Goal: Transaction & Acquisition: Purchase product/service

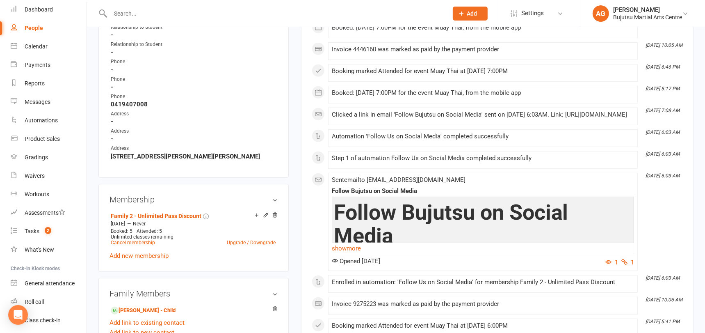
scroll to position [456, 0]
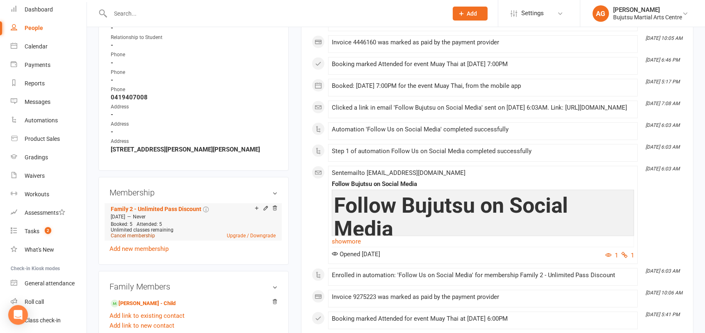
click at [130, 233] on link "Cancel membership" at bounding box center [133, 236] width 44 height 6
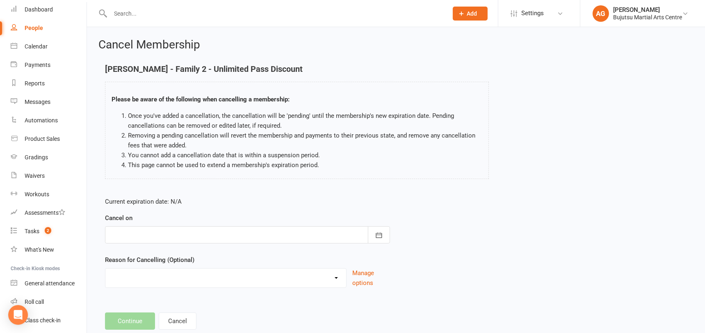
click at [221, 233] on div at bounding box center [247, 234] width 285 height 17
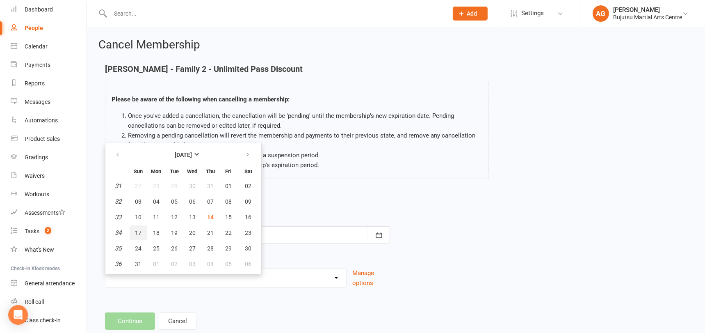
click at [139, 233] on span "17" at bounding box center [138, 232] width 7 height 7
type input "[DATE]"
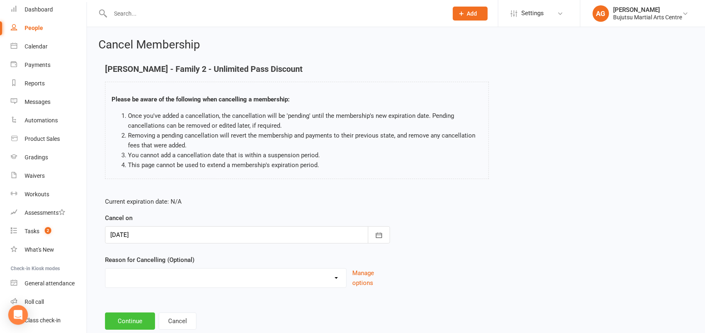
click at [120, 319] on button "Continue" at bounding box center [130, 320] width 50 height 17
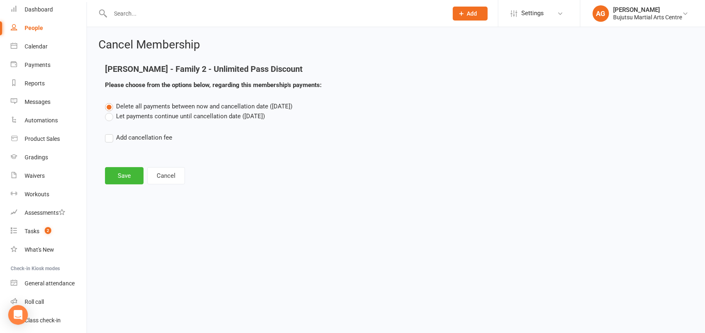
click at [110, 116] on label "Let payments continue until cancellation date ([DATE])" at bounding box center [185, 116] width 160 height 10
click at [110, 111] on input "Let payments continue until cancellation date ([DATE])" at bounding box center [107, 111] width 5 height 0
click at [115, 170] on button "Save" at bounding box center [124, 175] width 39 height 17
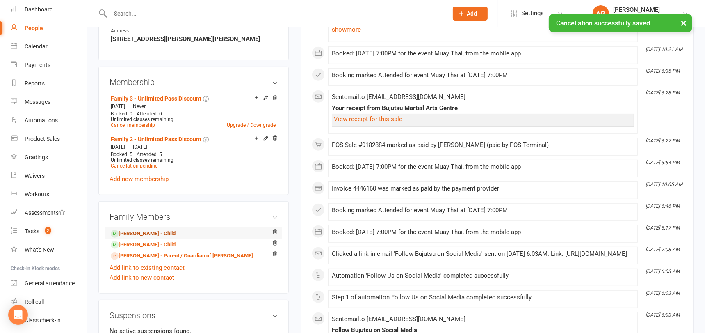
scroll to position [595, 0]
click at [130, 229] on link "[PERSON_NAME] - Child" at bounding box center [143, 233] width 65 height 9
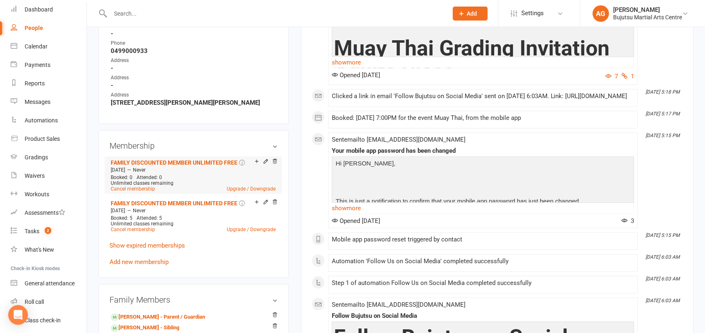
scroll to position [494, 0]
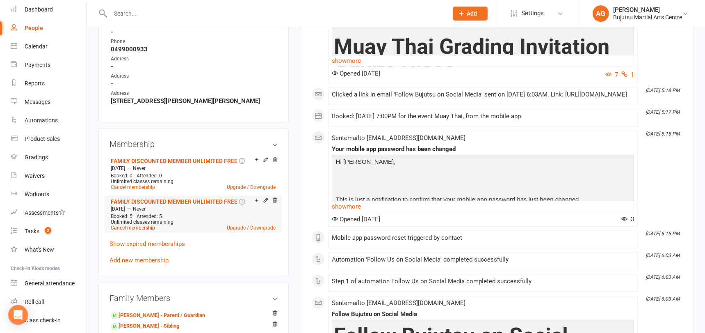
click at [125, 225] on link "Cancel membership" at bounding box center [133, 228] width 44 height 6
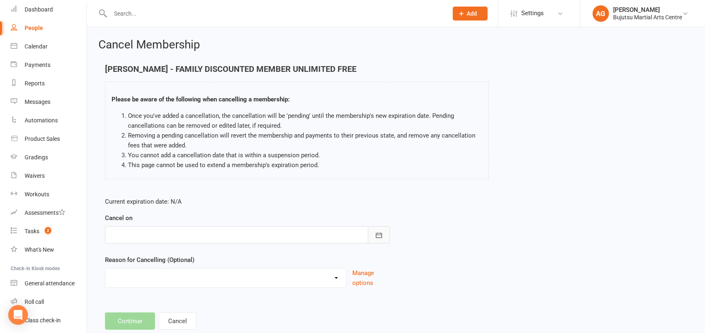
click at [378, 234] on icon "button" at bounding box center [379, 234] width 6 height 5
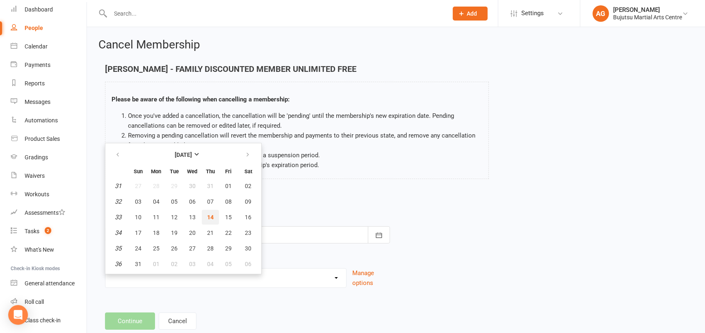
click at [211, 218] on span "14" at bounding box center [210, 217] width 7 height 7
type input "[DATE]"
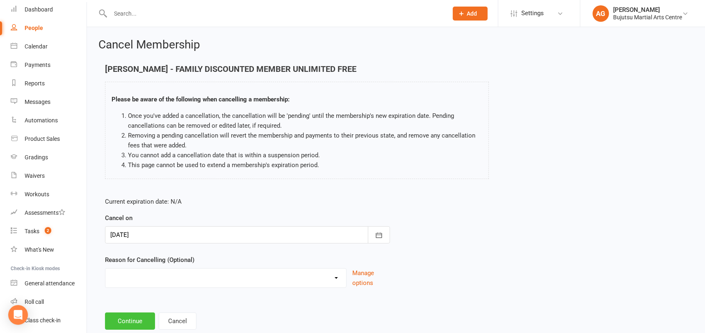
click at [134, 317] on button "Continue" at bounding box center [130, 320] width 50 height 17
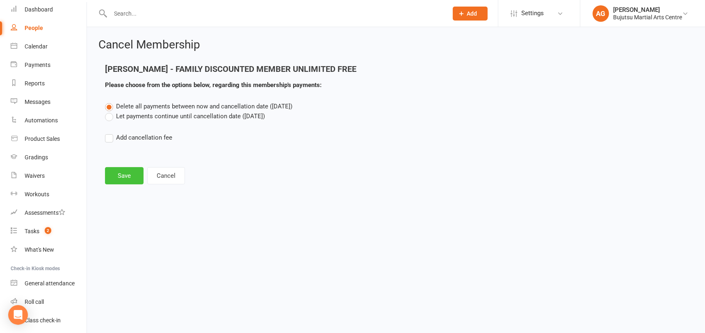
click at [117, 171] on button "Save" at bounding box center [124, 175] width 39 height 17
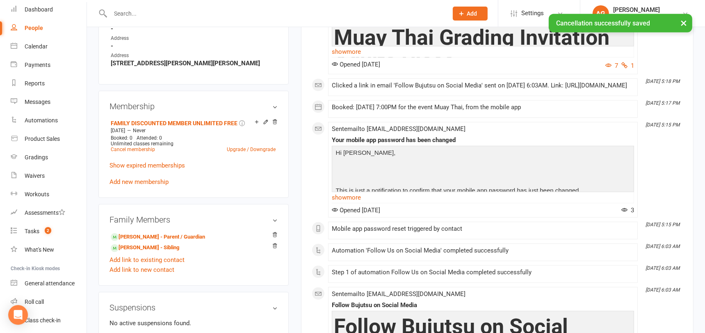
scroll to position [550, 0]
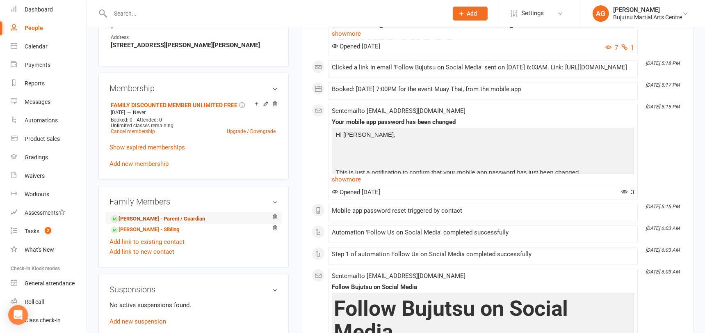
click at [130, 214] on link "[PERSON_NAME] - Parent / Guardian" at bounding box center [158, 218] width 94 height 9
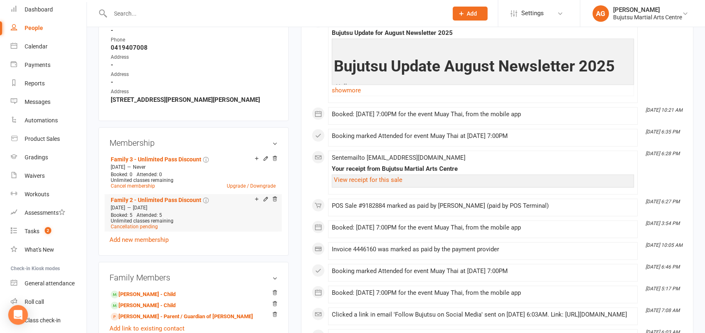
scroll to position [535, 0]
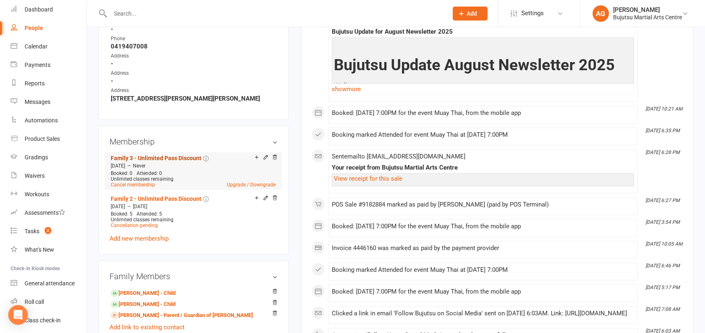
click at [151, 155] on link "Family 3 - Unlimited Pass Discount" at bounding box center [156, 158] width 91 height 7
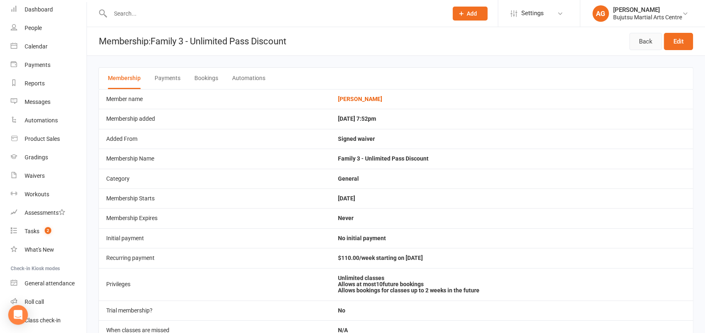
drag, startPoint x: 645, startPoint y: 38, endPoint x: 635, endPoint y: 45, distance: 12.6
click at [645, 38] on link "Back" at bounding box center [646, 41] width 32 height 17
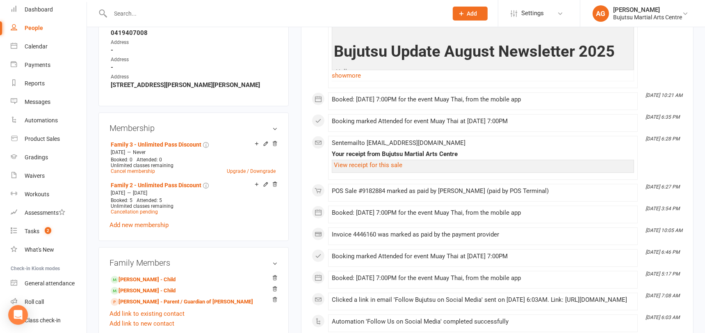
scroll to position [559, 0]
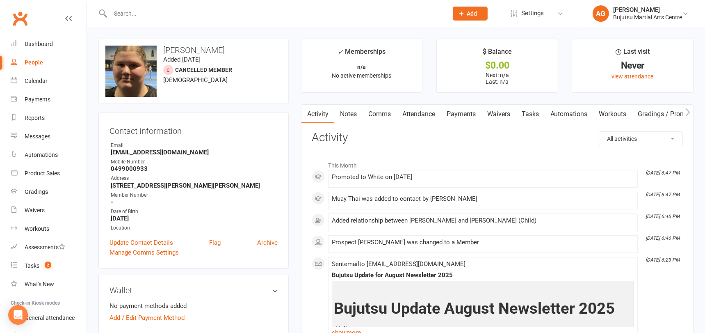
click at [182, 12] on input "text" at bounding box center [275, 13] width 334 height 11
click at [34, 207] on div "Waivers" at bounding box center [35, 210] width 20 height 7
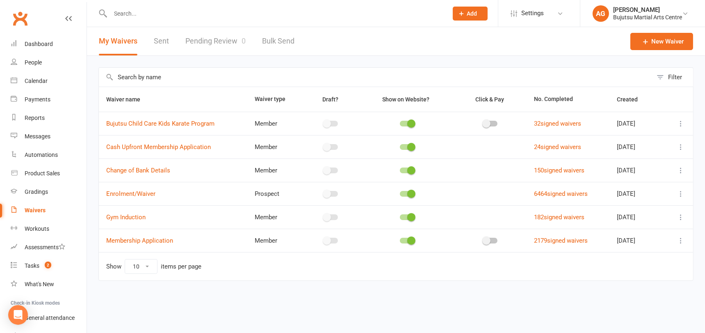
click at [226, 40] on link "Pending Review 0" at bounding box center [215, 41] width 60 height 28
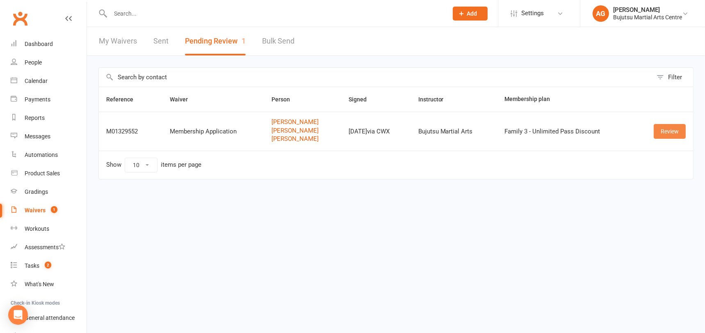
click at [663, 129] on link "Review" at bounding box center [670, 131] width 32 height 15
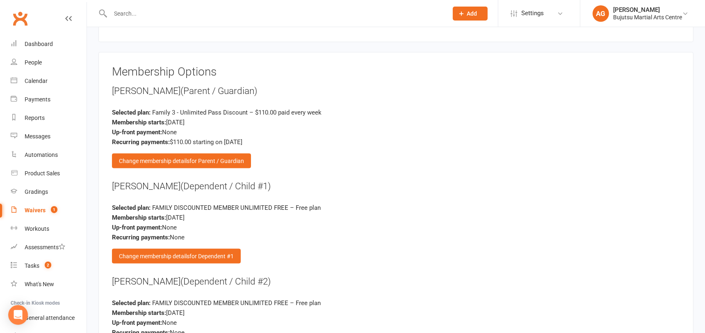
scroll to position [1352, 0]
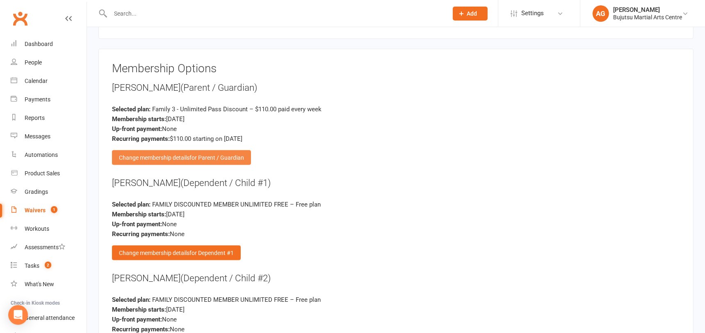
click at [193, 154] on span "for Parent / Guardian" at bounding box center [216, 157] width 55 height 7
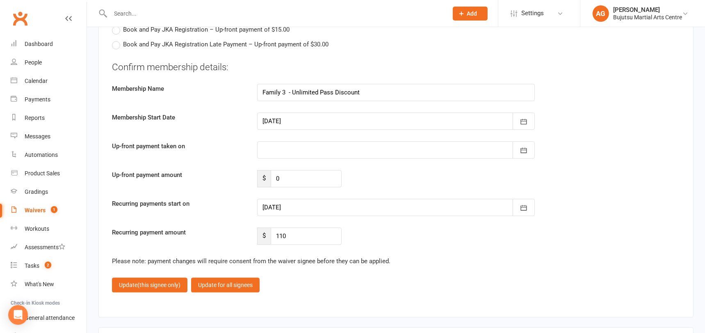
scroll to position [2526, 0]
click at [398, 198] on div at bounding box center [396, 206] width 278 height 17
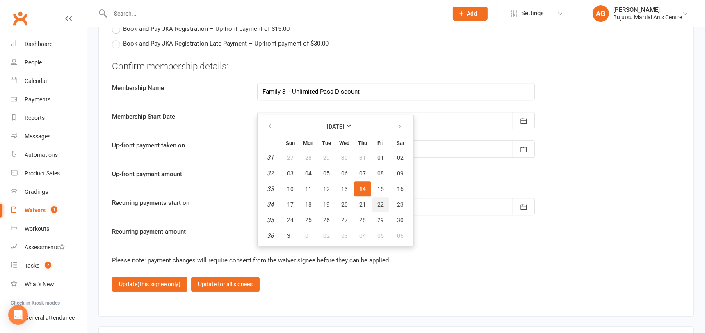
click at [381, 201] on span "22" at bounding box center [380, 204] width 7 height 7
type input "22 Aug 2025"
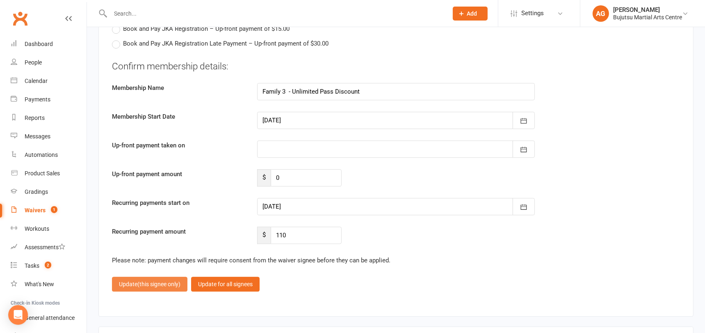
click at [166, 276] on button "Update (this signee only)" at bounding box center [149, 283] width 75 height 15
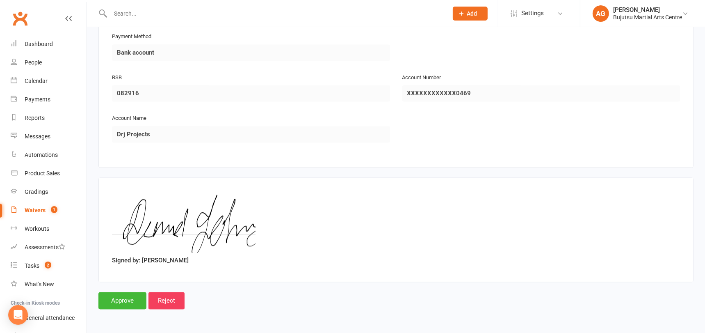
scroll to position [1729, 0]
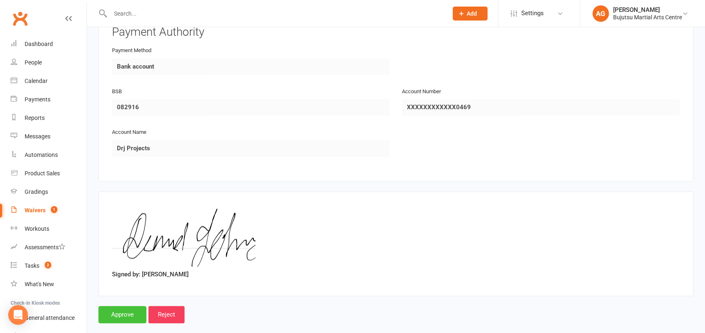
click at [112, 306] on input "Approve" at bounding box center [122, 314] width 48 height 17
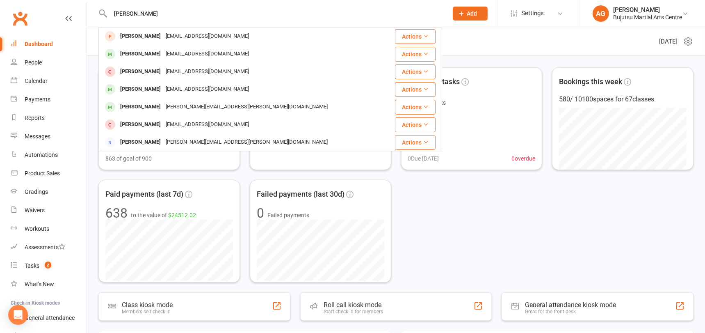
type input "[PERSON_NAME]"
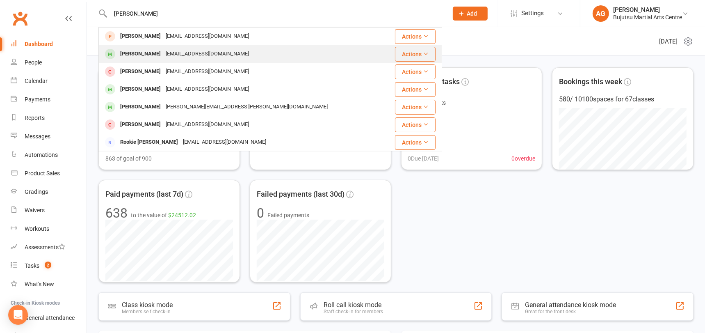
click at [135, 53] on div "Rhys Alvarez" at bounding box center [141, 54] width 46 height 12
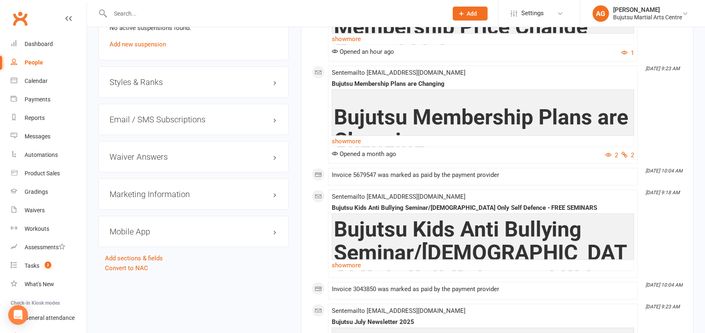
scroll to position [809, 0]
click at [146, 79] on h3 "Styles & Ranks" at bounding box center [194, 81] width 168 height 9
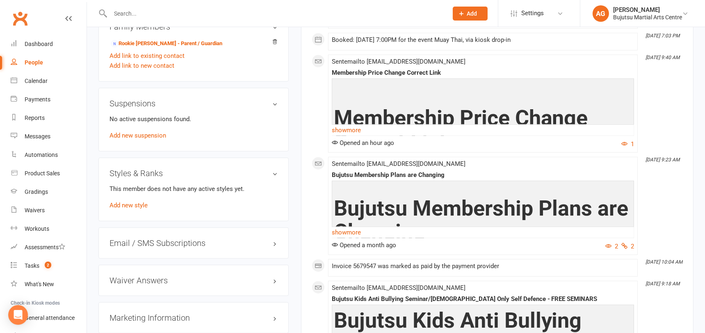
scroll to position [720, 0]
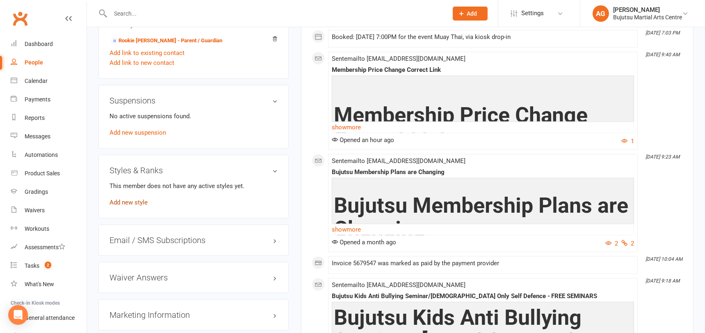
click at [138, 199] on link "Add new style" at bounding box center [129, 202] width 38 height 7
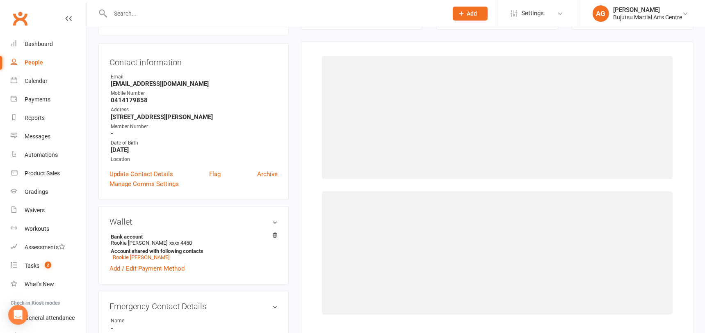
scroll to position [70, 0]
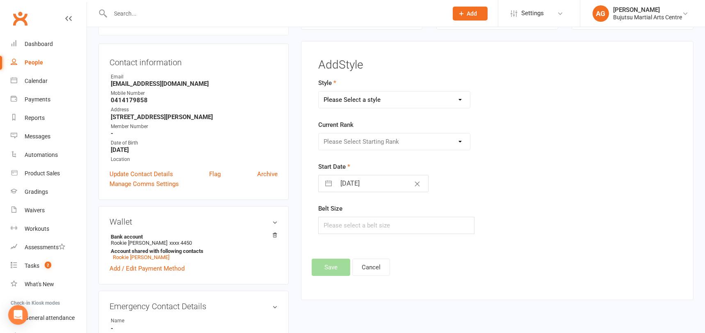
click at [348, 100] on select "Please Select a style BJJ Boxing Iaido Isshinryu JKA Jodo Karate for Toddlers K…" at bounding box center [394, 99] width 151 height 16
select select "204"
click at [319, 91] on select "Please Select a style BJJ Boxing Iaido Isshinryu JKA Jodo Karate for Toddlers K…" at bounding box center [394, 99] width 151 height 16
click at [342, 141] on select "Please Select Starting Rank White Yellow Senior Yellow Orange Green Blue Senior…" at bounding box center [394, 141] width 151 height 16
select select "1707"
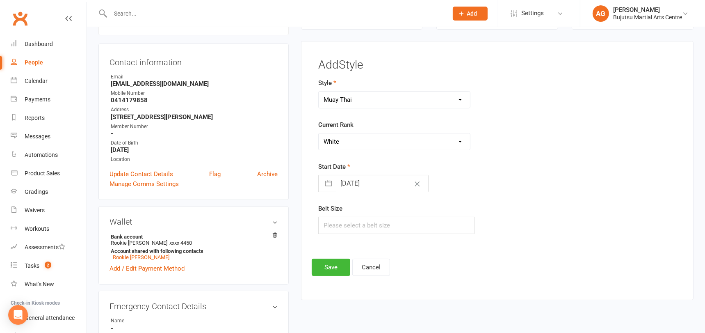
click at [319, 133] on select "Please Select Starting Rank White Yellow Senior Yellow Orange Green Blue Senior…" at bounding box center [394, 141] width 151 height 16
click at [336, 180] on input "[DATE]" at bounding box center [382, 183] width 92 height 16
select select "6"
select select "2025"
select select "7"
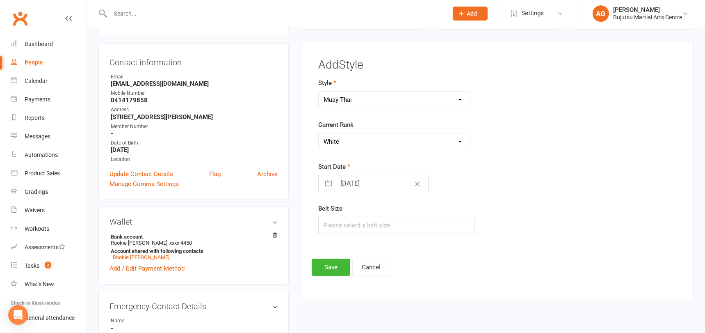
select select "2025"
select select "8"
select select "2025"
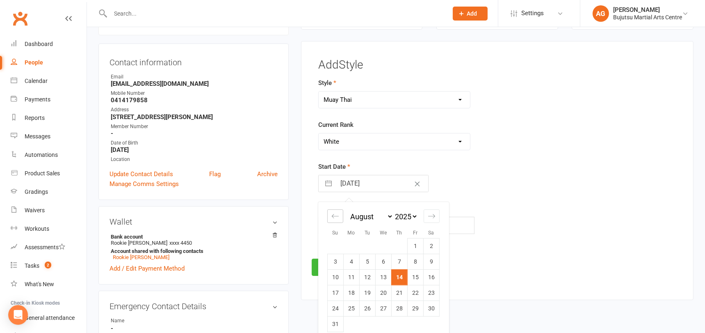
click at [338, 215] on icon "Move backward to switch to the previous month." at bounding box center [335, 216] width 8 height 8
select select "5"
select select "2025"
click at [338, 215] on icon "Move backward to switch to the previous month." at bounding box center [335, 216] width 8 height 8
select select "4"
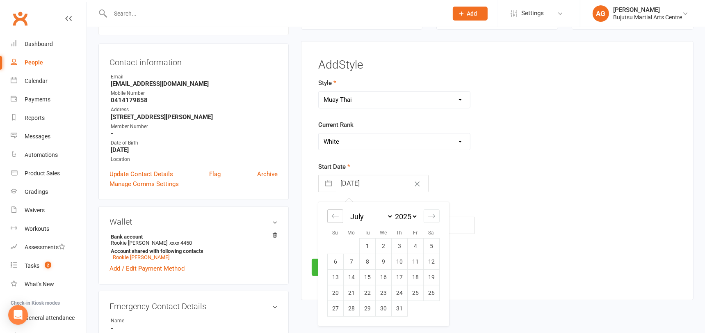
select select "2025"
click at [386, 243] on td "4" at bounding box center [383, 246] width 16 height 16
type input "04 Jun 2025"
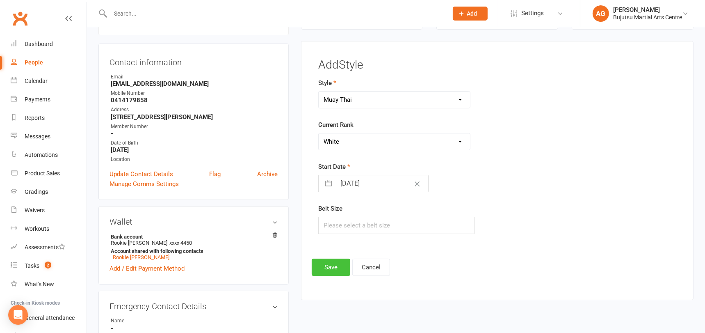
click at [324, 266] on button "Save" at bounding box center [331, 266] width 39 height 17
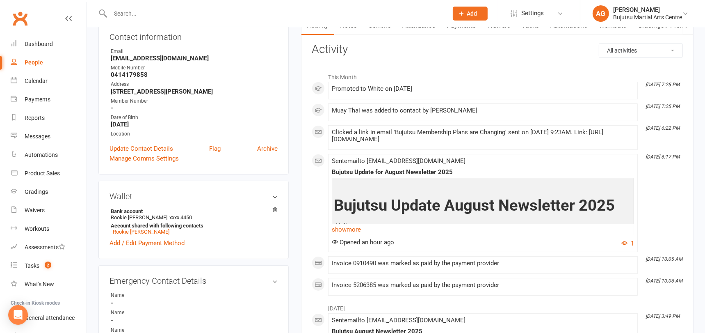
scroll to position [0, 0]
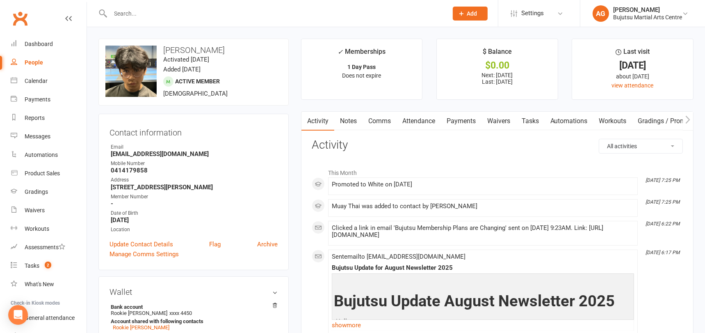
click at [465, 119] on link "Payments" at bounding box center [461, 121] width 41 height 19
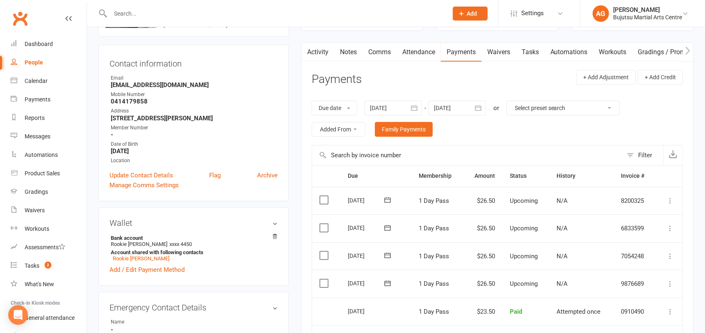
scroll to position [66, 0]
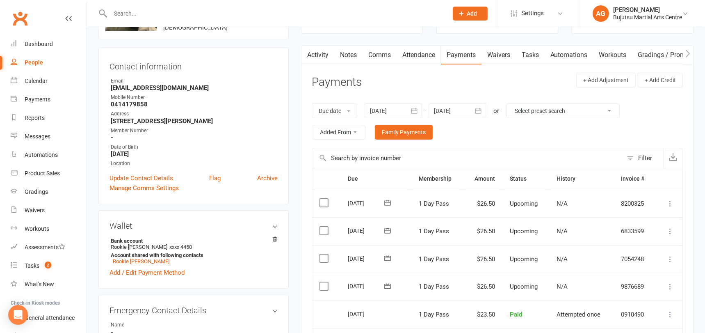
click at [382, 108] on div at bounding box center [393, 110] width 57 height 15
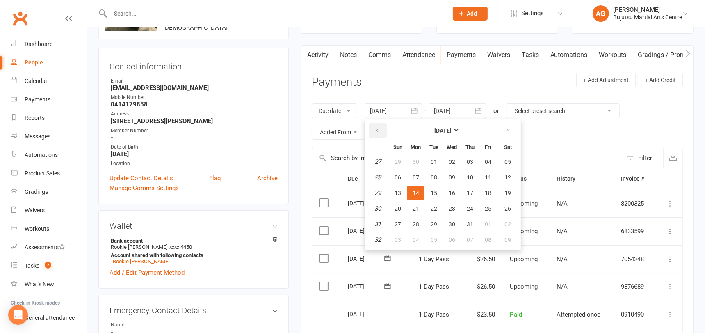
click at [380, 128] on icon "button" at bounding box center [377, 130] width 6 height 7
click at [400, 159] on span "01" at bounding box center [398, 161] width 7 height 7
type input "01 Jun 2025"
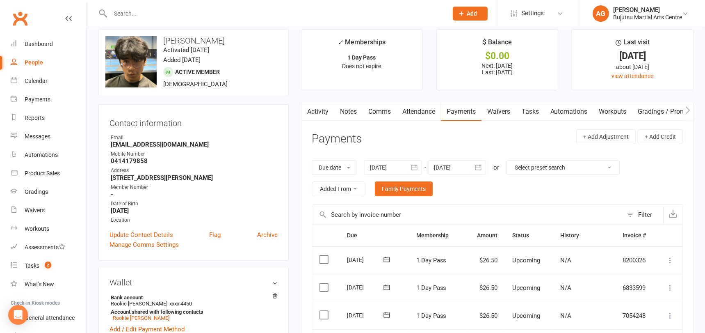
scroll to position [0, 0]
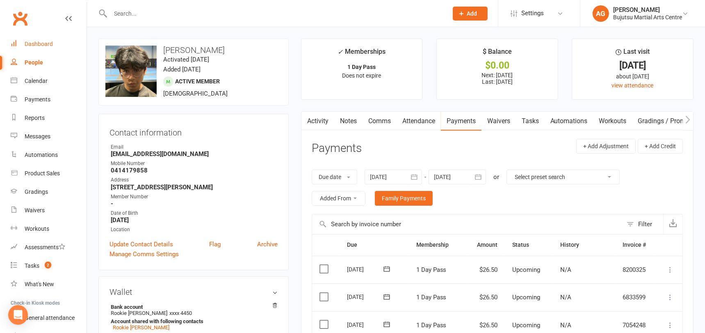
click at [36, 44] on div "Dashboard" at bounding box center [39, 44] width 28 height 7
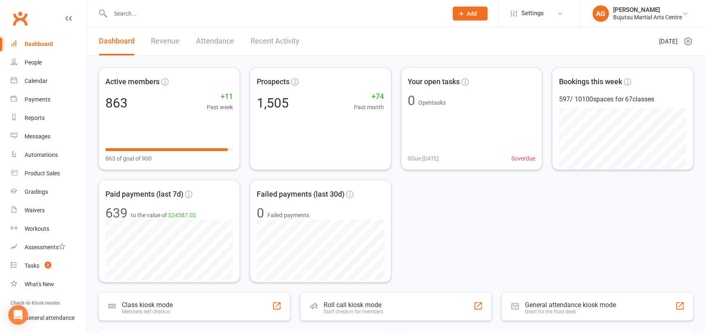
click at [141, 11] on input "text" at bounding box center [275, 13] width 334 height 11
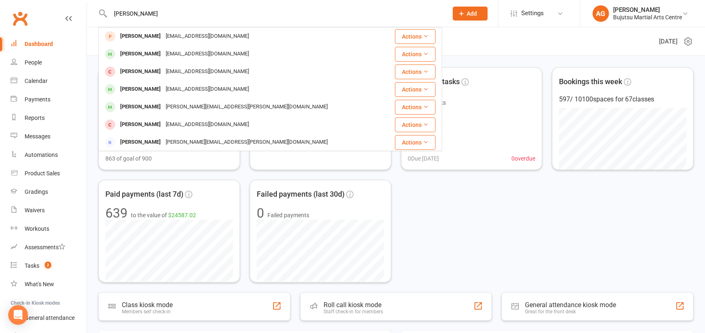
type input "rhys alva"
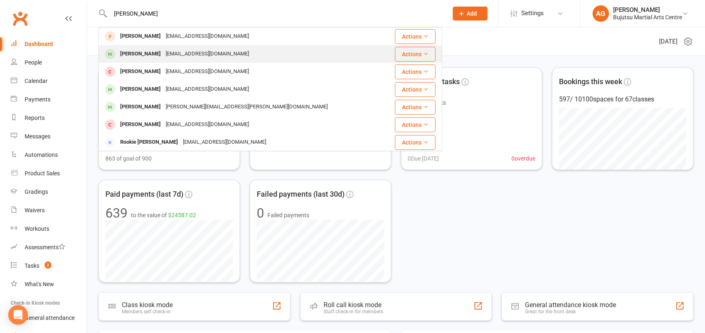
click at [147, 50] on div "Rhys Alvarez" at bounding box center [141, 54] width 46 height 12
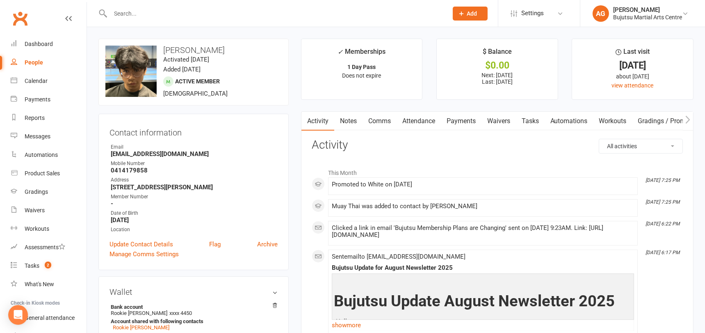
click at [465, 122] on link "Payments" at bounding box center [461, 121] width 41 height 19
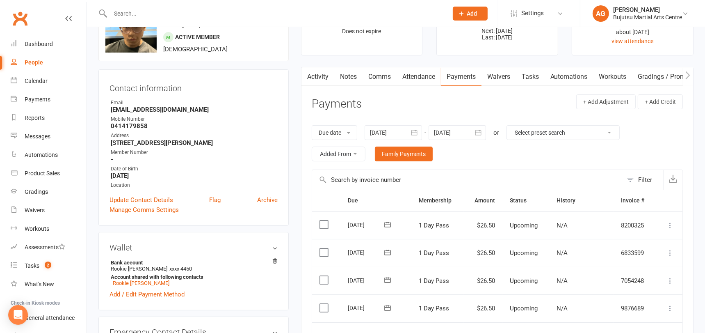
scroll to position [42, 0]
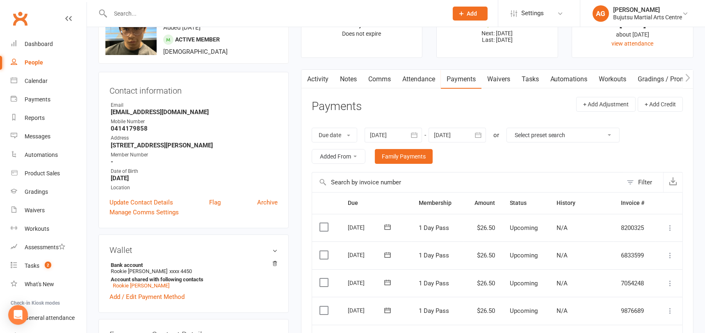
click at [376, 135] on div at bounding box center [393, 135] width 57 height 15
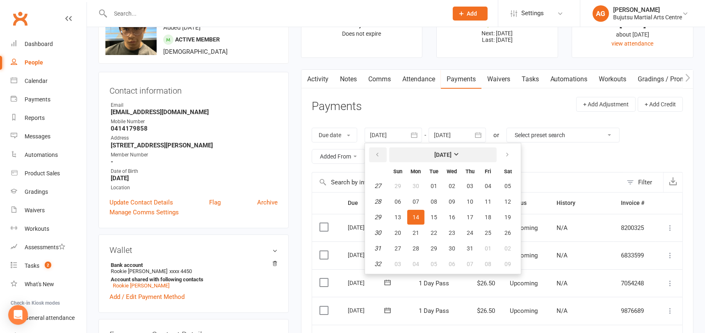
drag, startPoint x: 380, startPoint y: 153, endPoint x: 396, endPoint y: 160, distance: 17.6
click at [380, 153] on icon "button" at bounding box center [377, 154] width 6 height 7
click at [397, 183] on span "01" at bounding box center [398, 186] width 7 height 7
type input "01 Jun 2025"
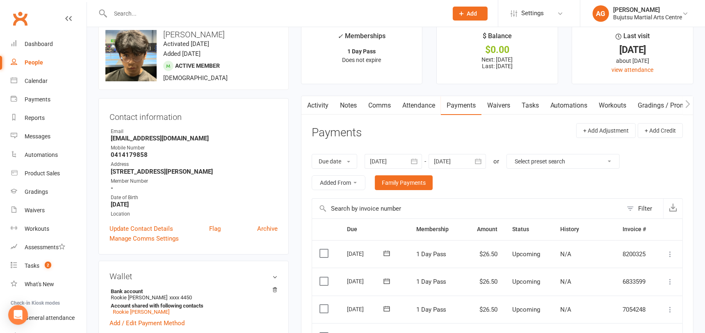
scroll to position [15, 0]
click at [36, 44] on div "Dashboard" at bounding box center [39, 44] width 28 height 7
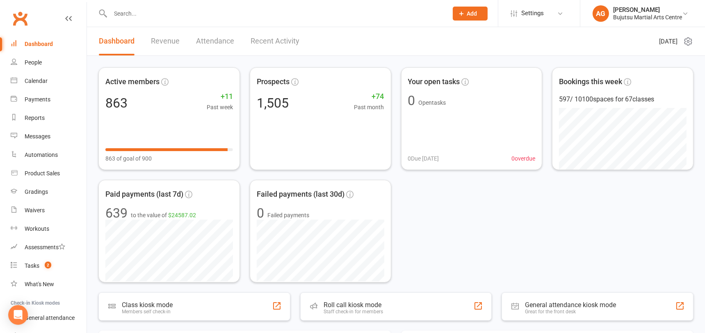
click at [189, 8] on input "text" at bounding box center [275, 13] width 334 height 11
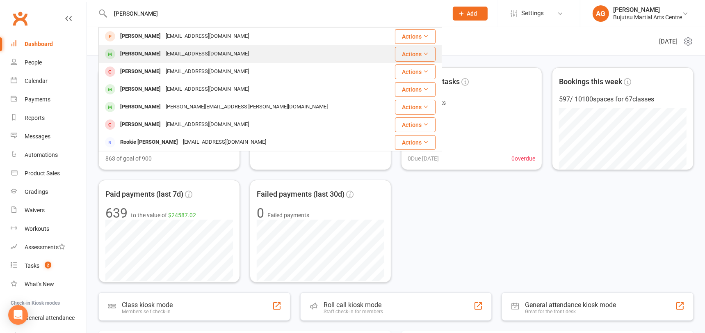
type input "rhys alv"
click at [178, 50] on div "ideabag@tpg.com.au" at bounding box center [207, 54] width 88 height 12
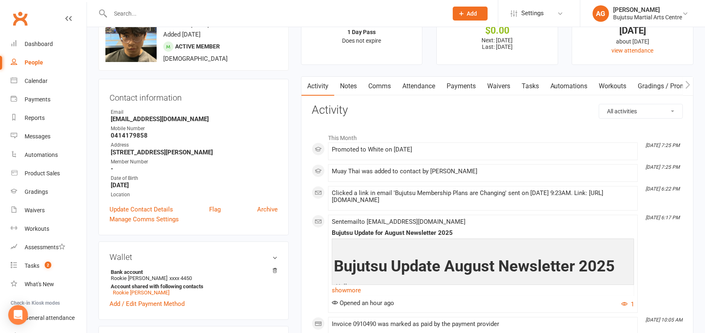
scroll to position [24, 0]
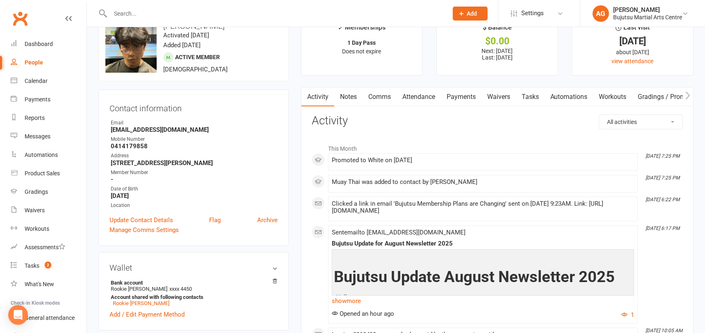
click at [463, 95] on link "Payments" at bounding box center [461, 96] width 41 height 19
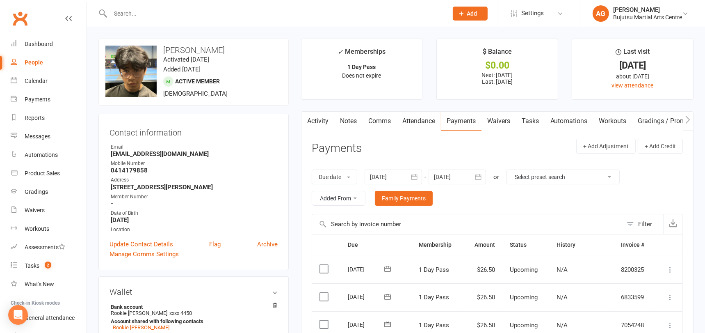
click at [383, 173] on div at bounding box center [393, 176] width 57 height 15
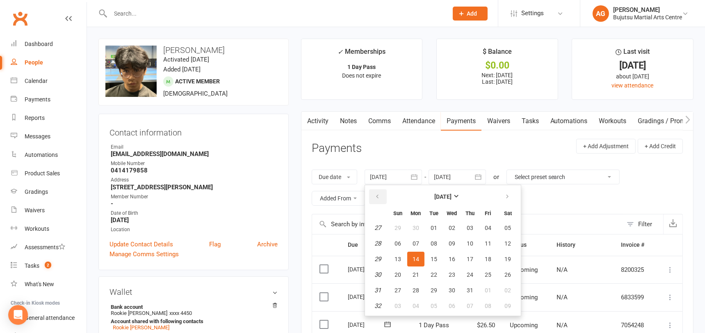
click at [380, 196] on icon "button" at bounding box center [377, 196] width 6 height 7
click at [465, 223] on button "05" at bounding box center [469, 227] width 17 height 15
type input "05 Jun 2025"
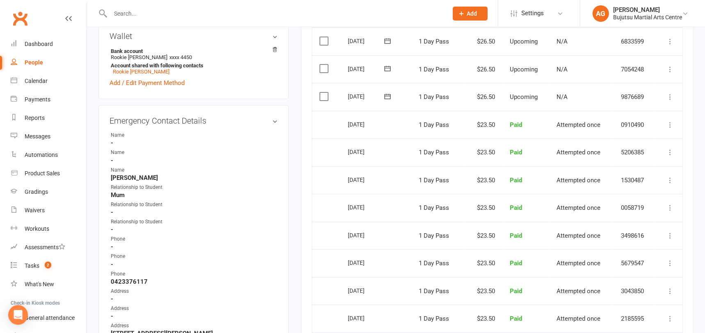
scroll to position [255, 0]
click at [37, 41] on div "Dashboard" at bounding box center [39, 44] width 28 height 7
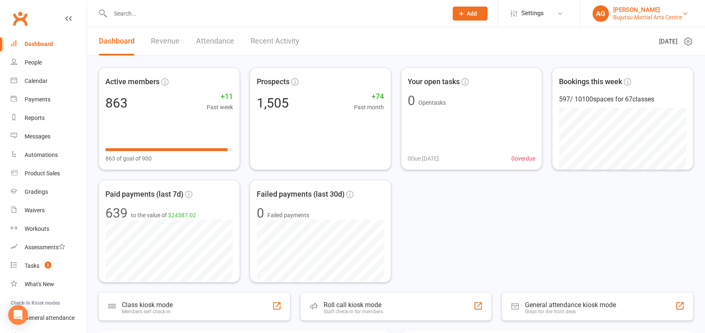
click at [625, 13] on div "[PERSON_NAME]" at bounding box center [647, 9] width 69 height 7
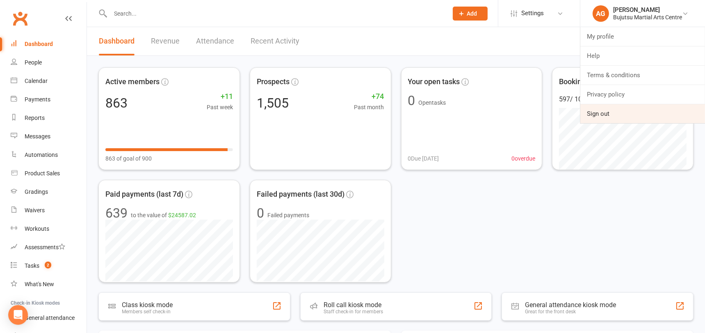
click at [603, 111] on link "Sign out" at bounding box center [642, 113] width 125 height 19
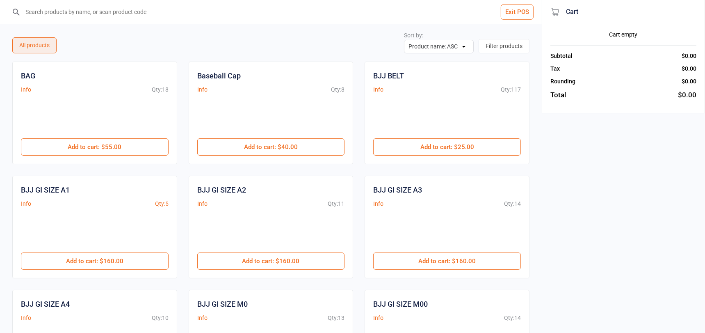
click at [70, 14] on input "search" at bounding box center [275, 12] width 509 height 24
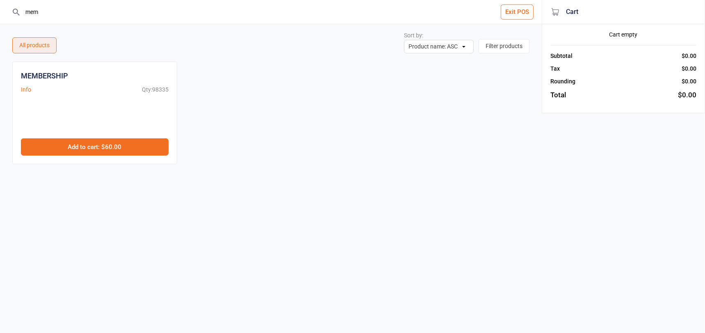
type input "mem"
click at [103, 147] on button "Add to cart : $60.00" at bounding box center [95, 146] width 148 height 17
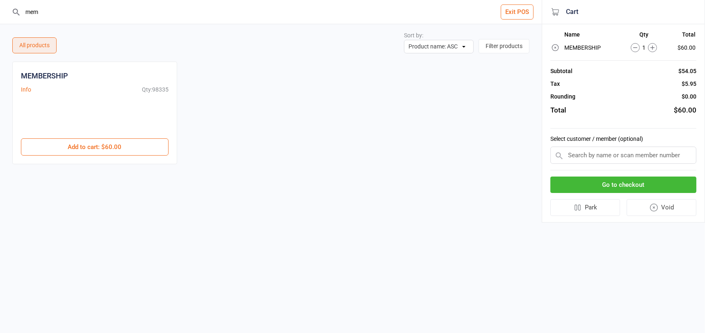
click at [604, 155] on input "text" at bounding box center [623, 154] width 146 height 17
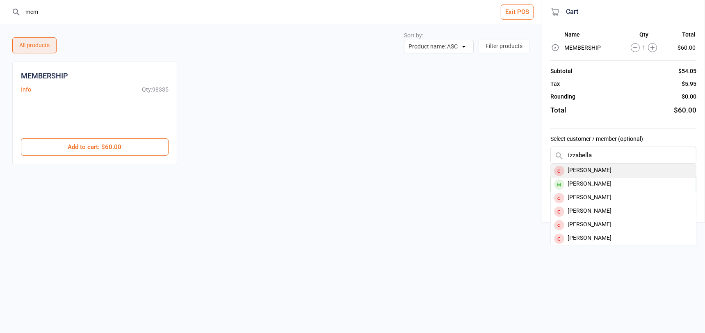
type input "izzabella"
click at [591, 168] on div "Izzabella Johns" at bounding box center [623, 171] width 145 height 14
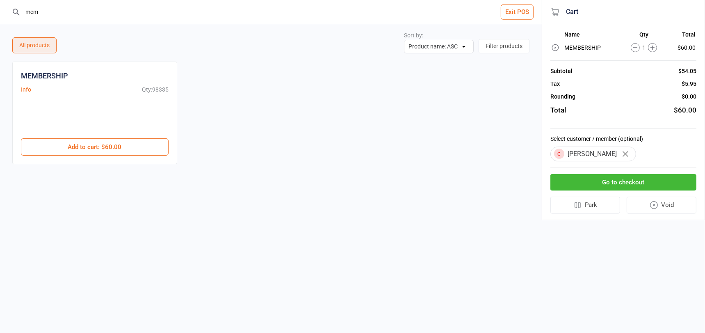
click at [64, 11] on input "mem" at bounding box center [275, 12] width 509 height 24
drag, startPoint x: 60, startPoint y: 10, endPoint x: 18, endPoint y: 10, distance: 41.4
click at [19, 10] on div "mem" at bounding box center [270, 12] width 519 height 24
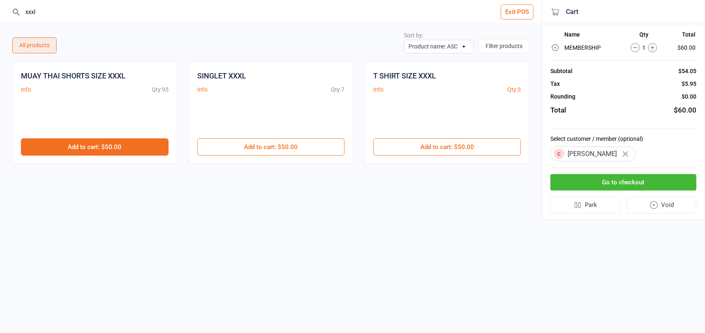
type input "xxxl"
click at [102, 141] on button "Add to cart : $50.00" at bounding box center [95, 146] width 148 height 17
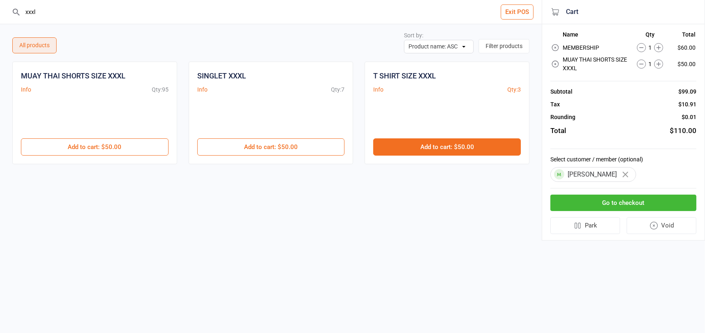
click at [420, 146] on button "Add to cart : $50.00" at bounding box center [447, 146] width 148 height 17
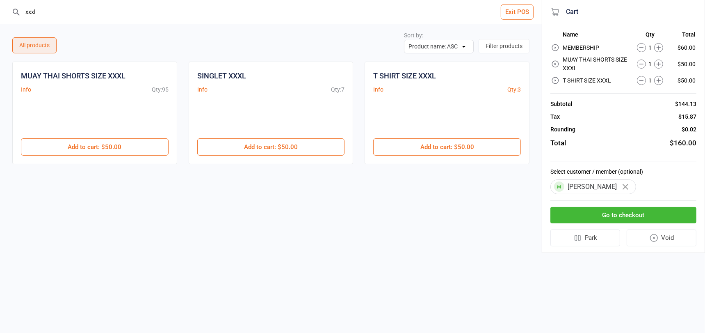
click at [599, 213] on button "Go to checkout" at bounding box center [623, 215] width 146 height 17
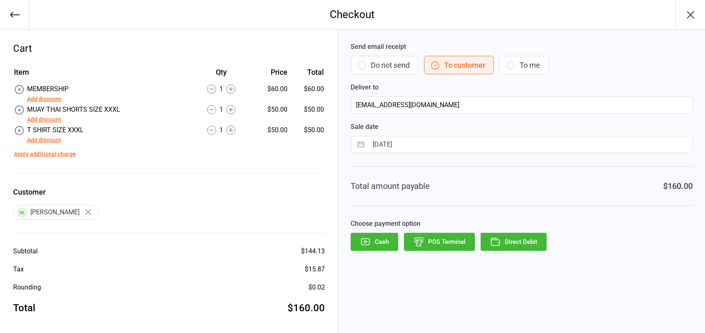
click at [37, 119] on button "Add discount" at bounding box center [44, 119] width 34 height 9
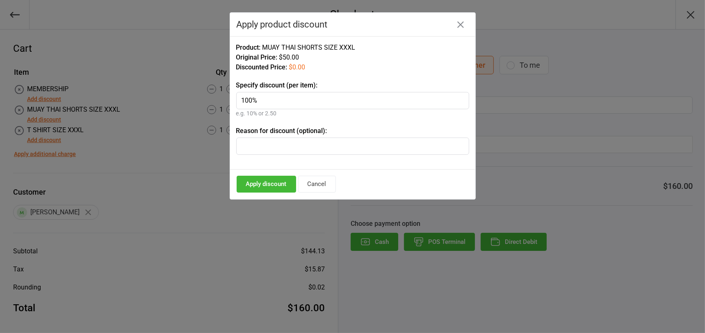
type input "100%"
drag, startPoint x: 274, startPoint y: 185, endPoint x: 245, endPoint y: 179, distance: 28.8
click at [273, 184] on button "Apply discount" at bounding box center [266, 184] width 59 height 17
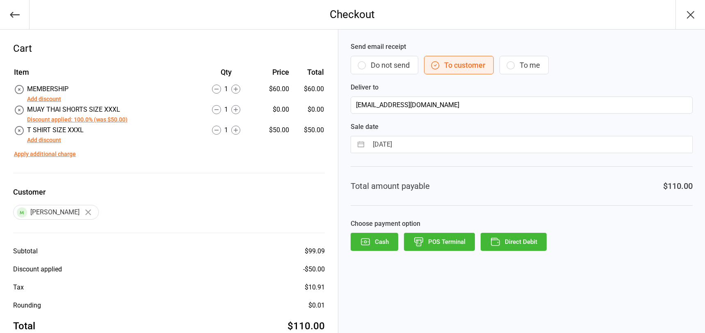
click at [39, 140] on button "Add discount" at bounding box center [44, 140] width 34 height 9
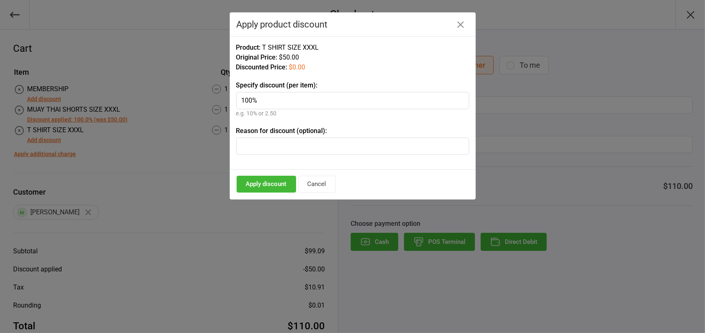
type input "100%"
click at [282, 179] on button "Apply discount" at bounding box center [266, 184] width 59 height 17
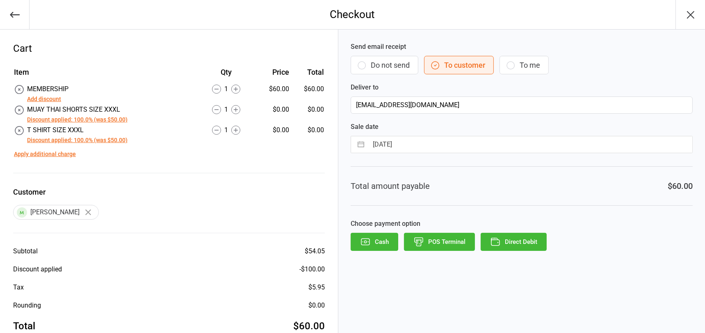
click at [436, 241] on button "POS Terminal" at bounding box center [439, 242] width 71 height 18
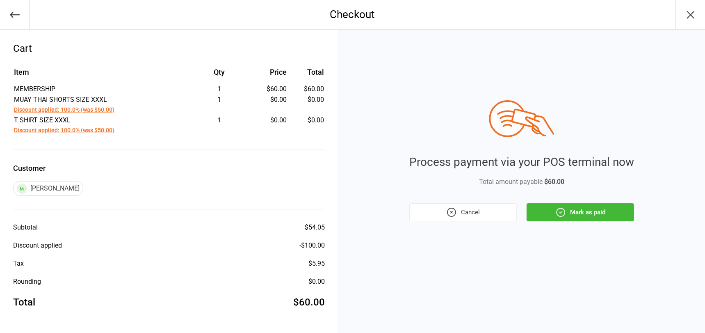
click at [566, 210] on button "Mark as paid" at bounding box center [580, 212] width 107 height 18
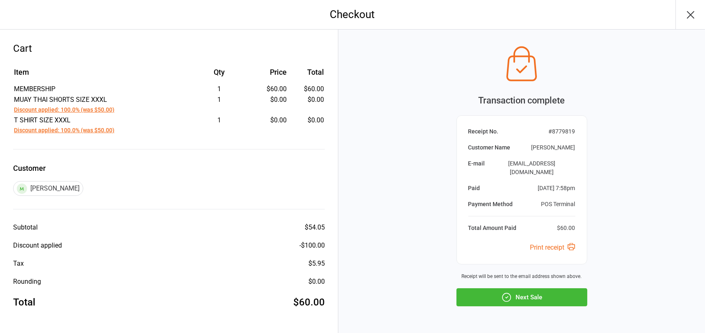
click at [545, 288] on button "Next Sale" at bounding box center [521, 297] width 131 height 18
